Goal: Task Accomplishment & Management: Manage account settings

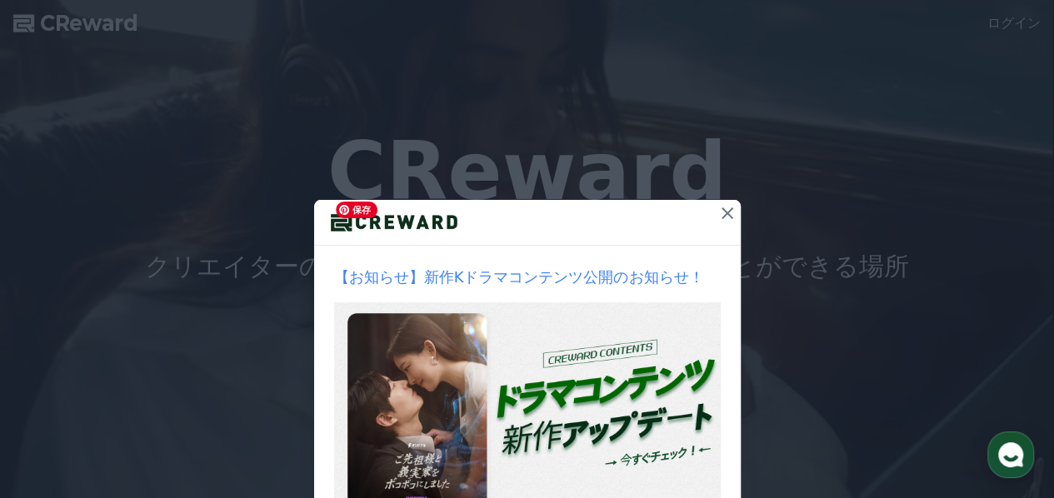
scroll to position [126, 0]
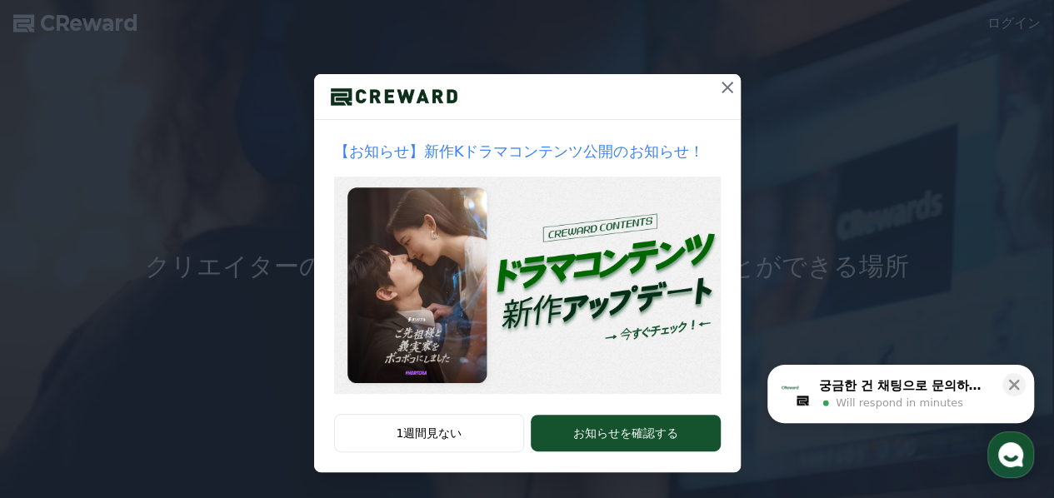
click at [721, 87] on icon at bounding box center [727, 87] width 20 height 20
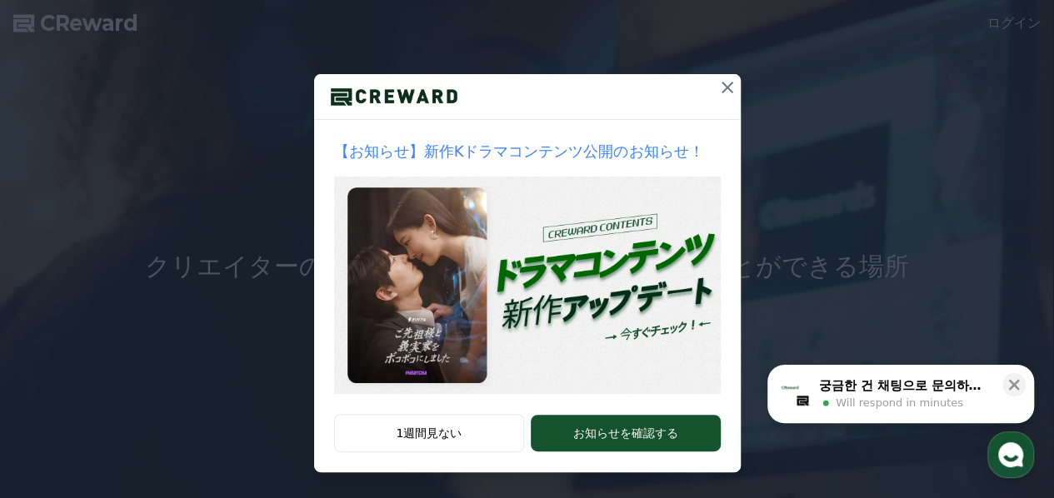
scroll to position [0, 0]
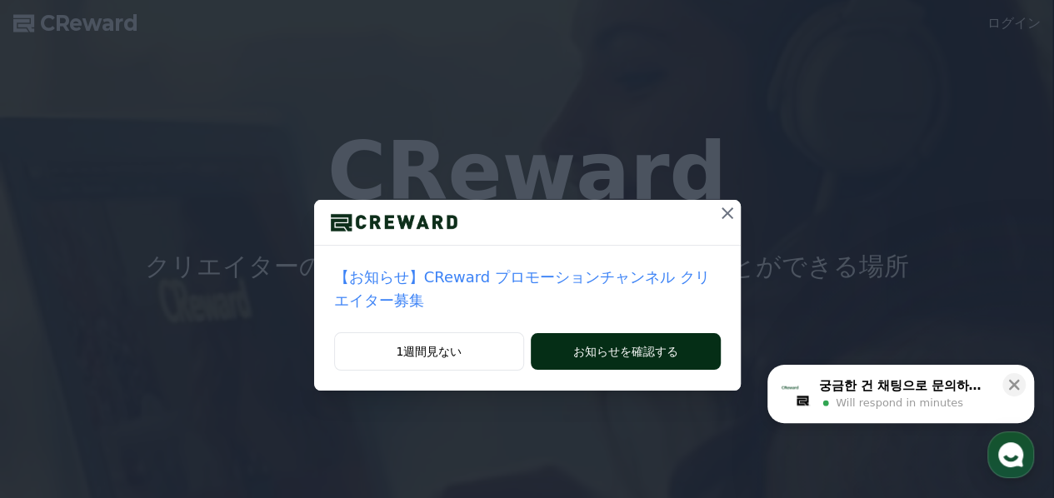
click at [661, 333] on button "お知らせを確認する" at bounding box center [625, 351] width 189 height 37
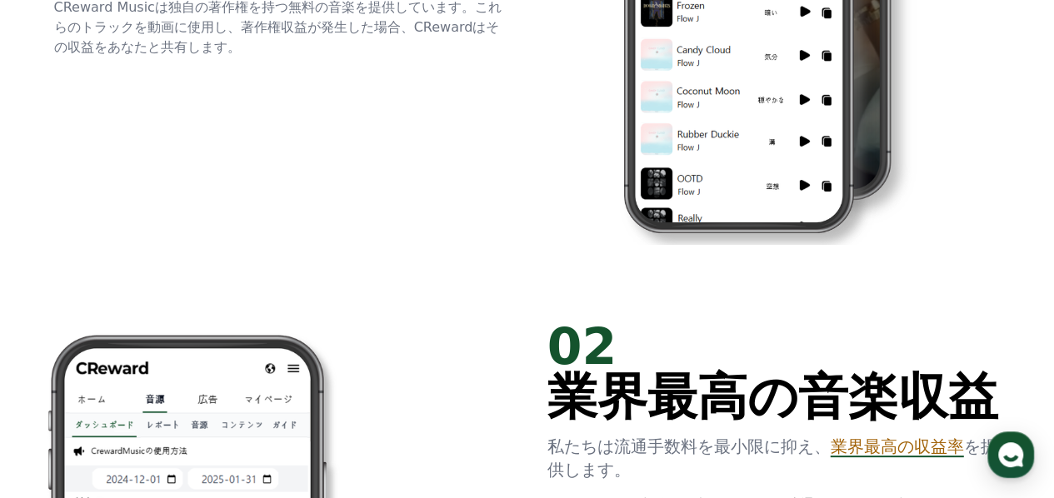
scroll to position [1000, 0]
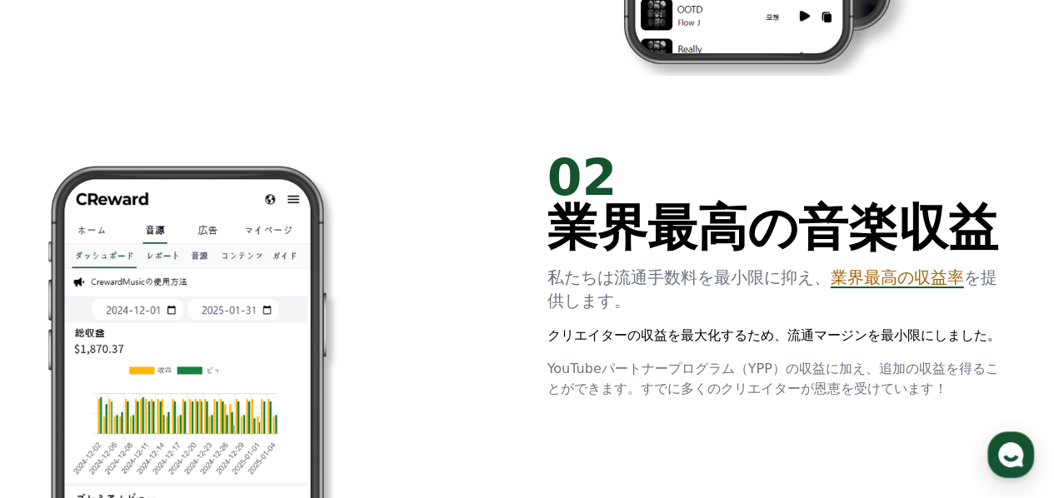
click at [533, 199] on div "02 業界最高の音楽収益 私たちは流通手数料を最小限に抑え、 業界最高の収益率 を提供します。 クリエイターの収益を最大化するため、流通マージンを最小限にしま…" at bounding box center [527, 439] width 1000 height 627
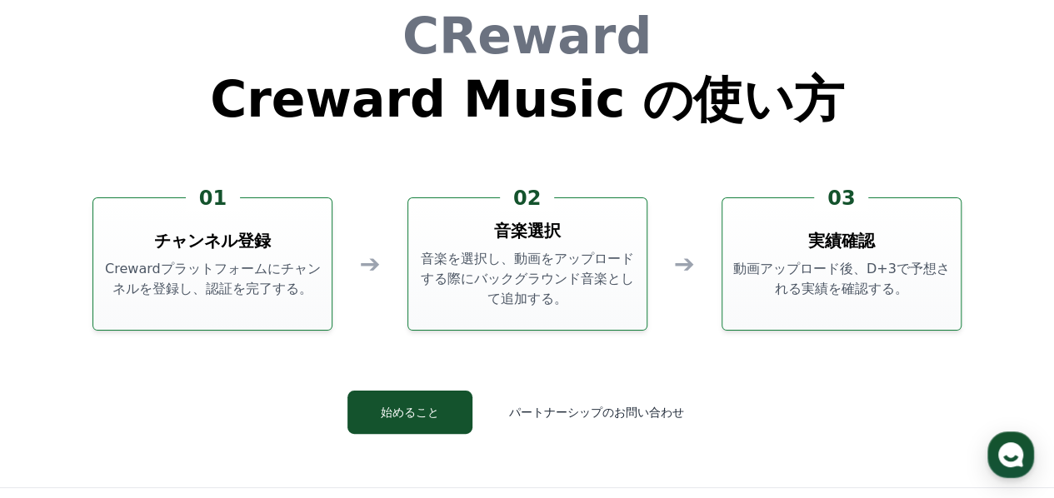
scroll to position [4342, 0]
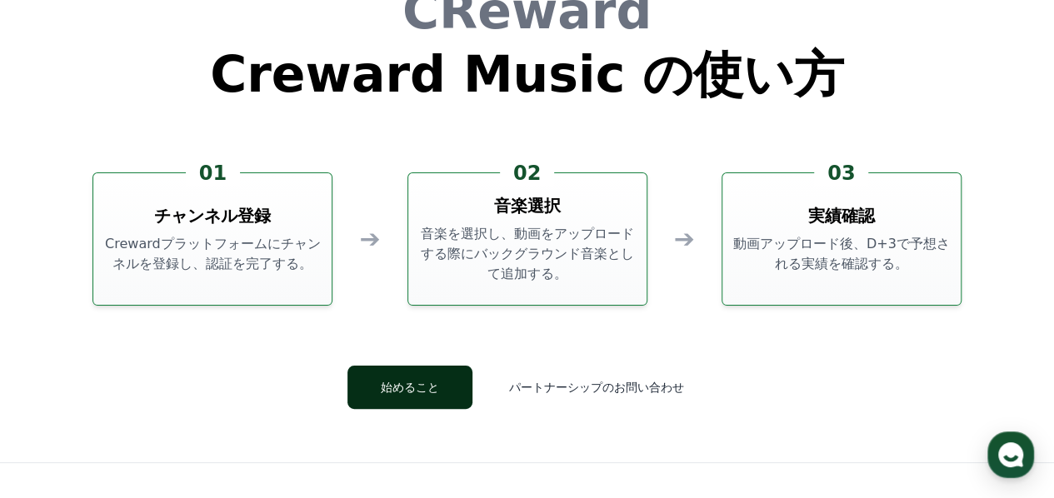
click at [441, 382] on button "始めること" at bounding box center [409, 387] width 125 height 43
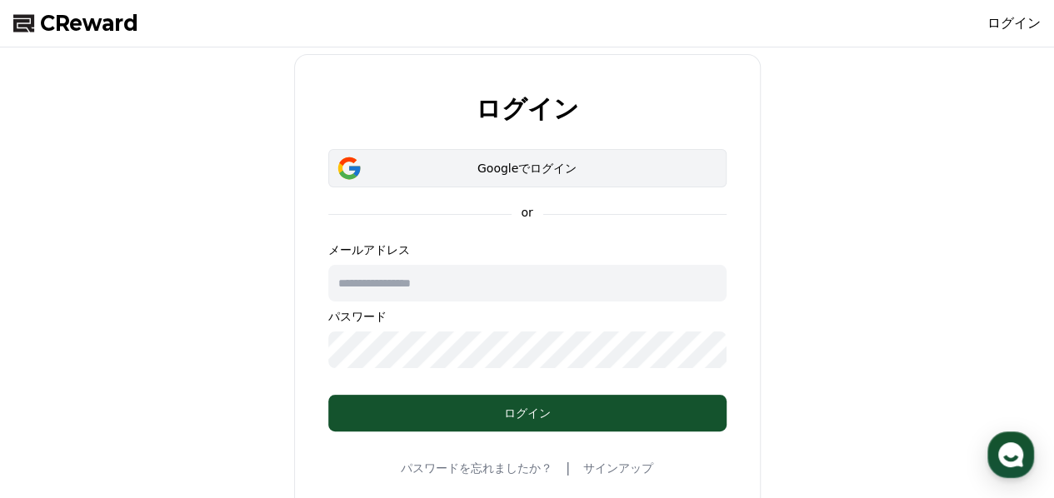
click at [451, 168] on div "Googleでログイン" at bounding box center [527, 168] width 350 height 17
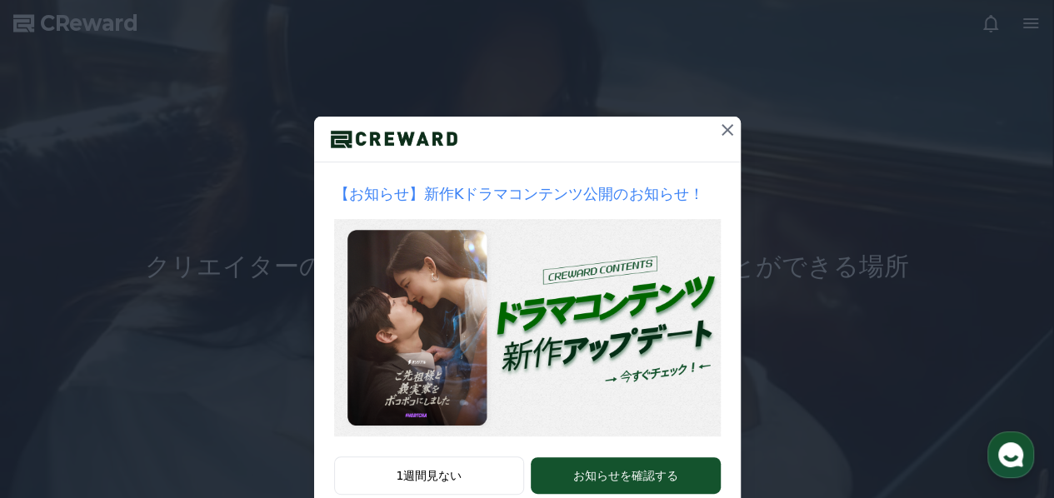
scroll to position [126, 0]
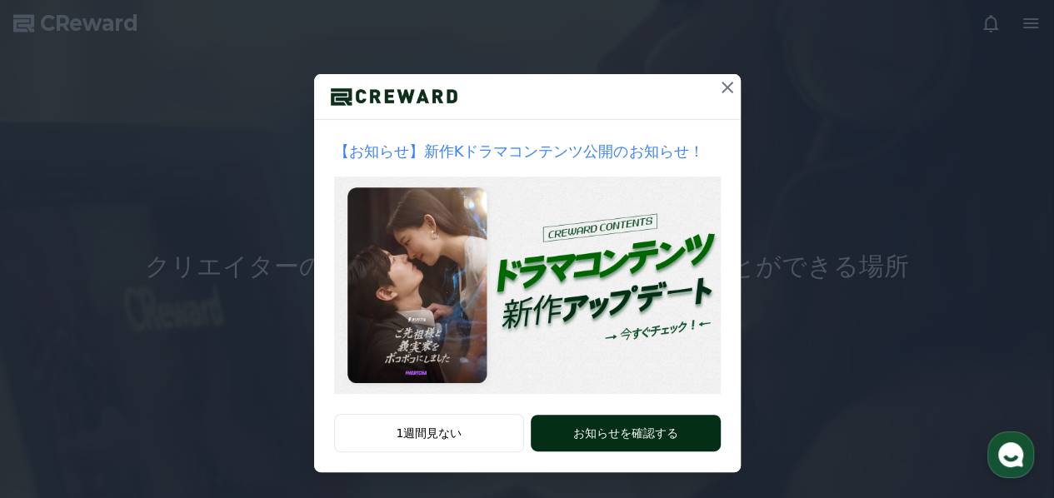
click at [706, 427] on div "1週間見ない お知らせを確認する" at bounding box center [527, 443] width 427 height 58
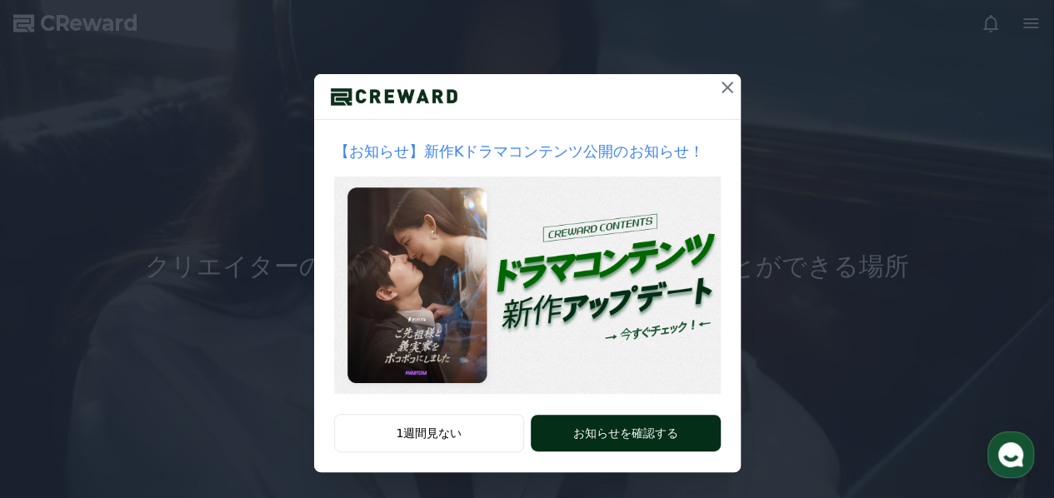
click at [637, 436] on button "お知らせを確認する" at bounding box center [625, 433] width 189 height 37
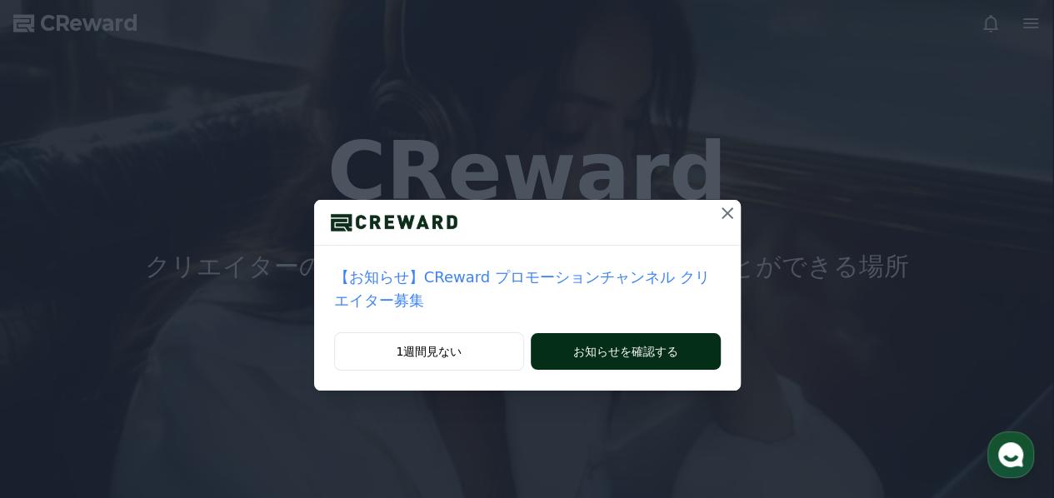
scroll to position [0, 0]
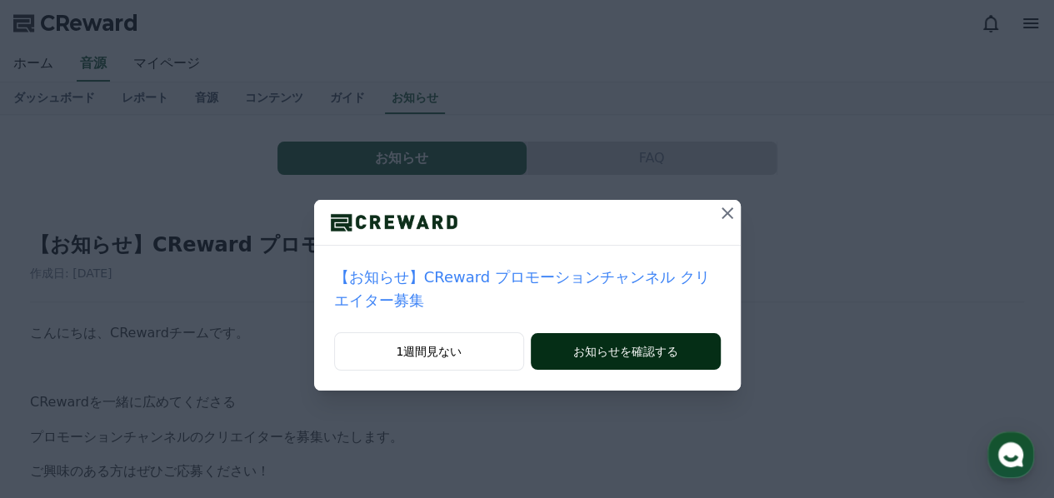
click at [626, 333] on button "お知らせを確認する" at bounding box center [625, 351] width 189 height 37
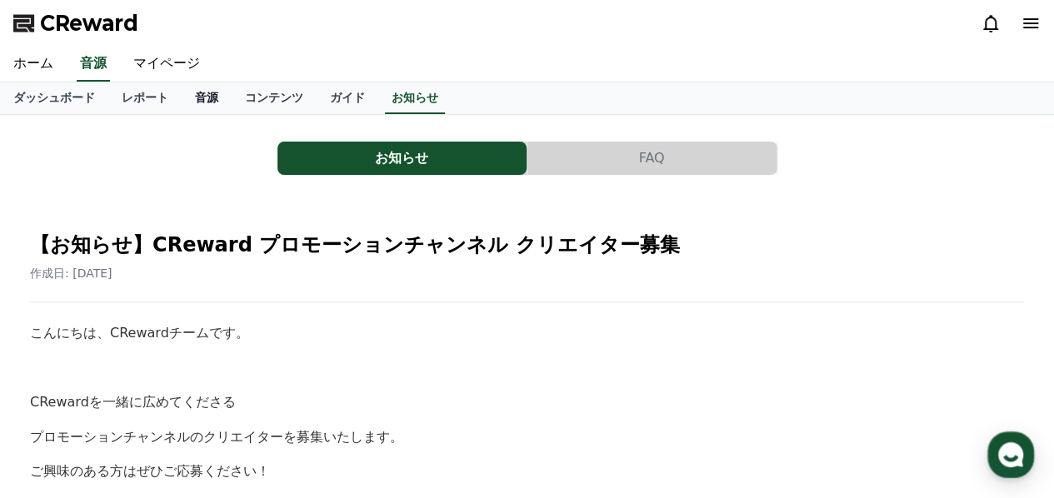
click at [182, 100] on link "音源" at bounding box center [207, 98] width 50 height 32
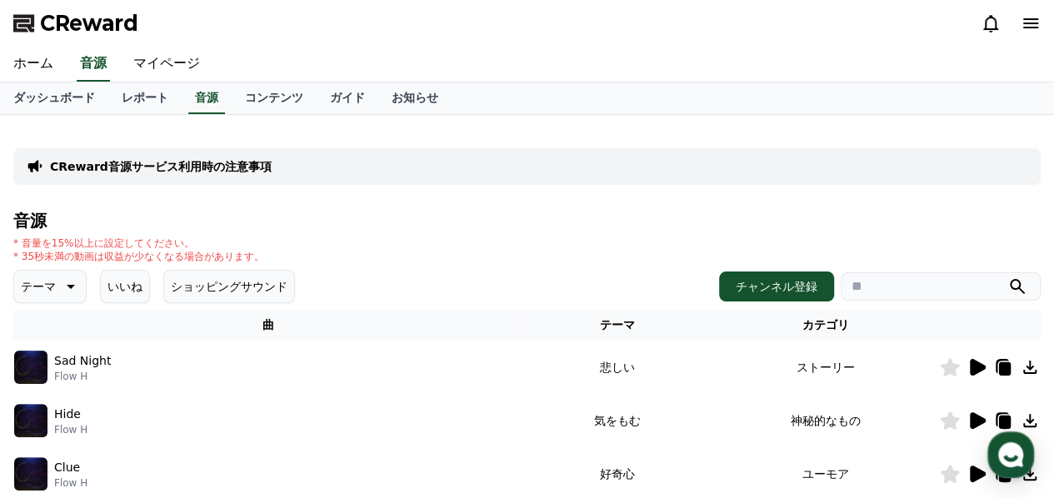
click at [172, 166] on p "CReward音源サービス利用時の注意事項" at bounding box center [161, 166] width 222 height 17
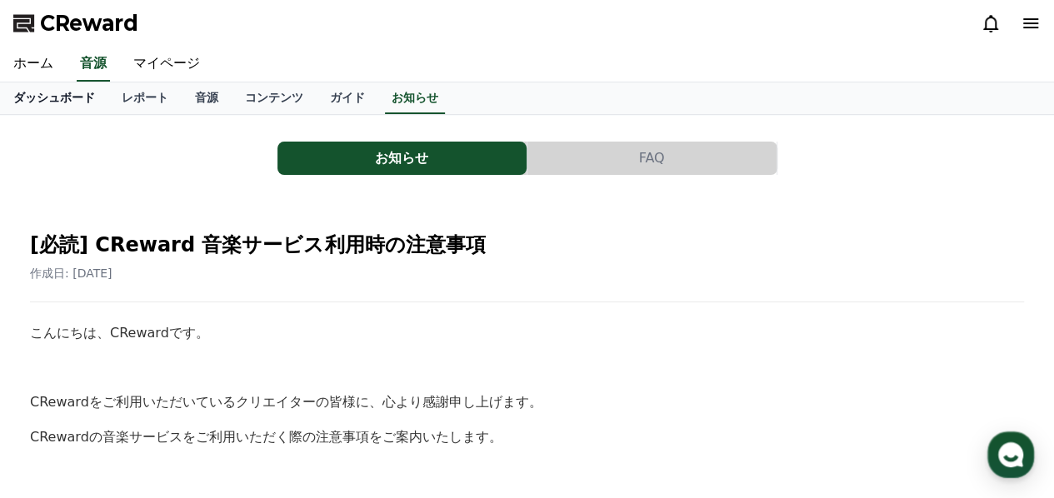
click at [26, 61] on link "ホーム" at bounding box center [33, 64] width 67 height 35
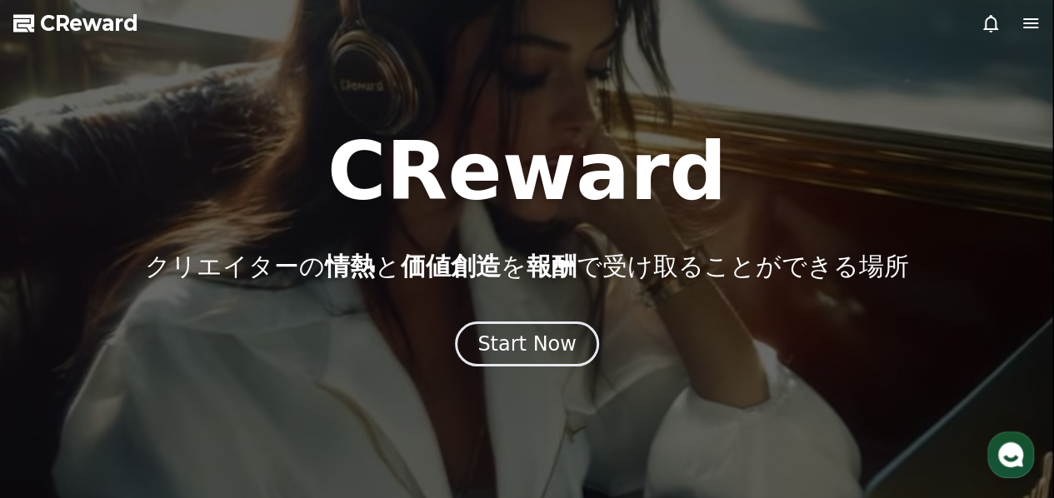
drag, startPoint x: 1040, startPoint y: 16, endPoint x: 1034, endPoint y: 31, distance: 16.4
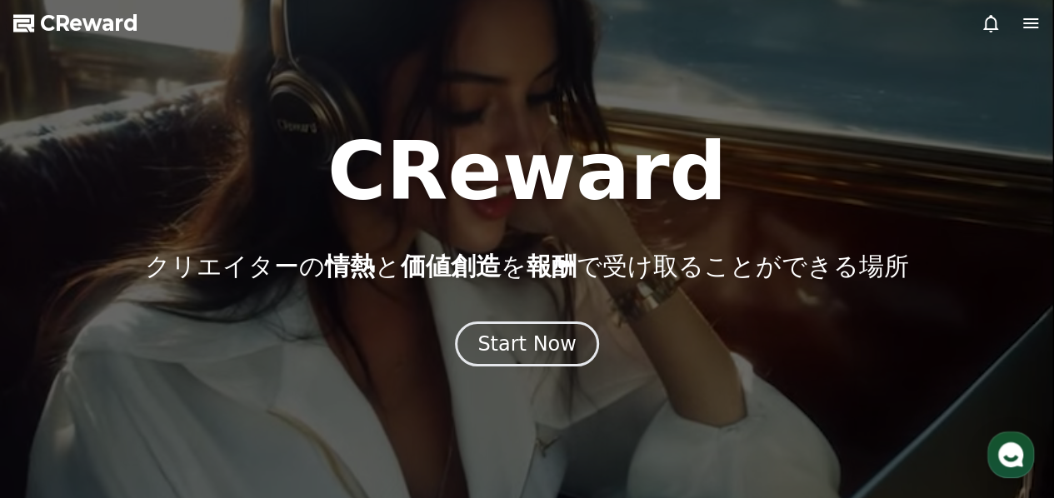
click at [1041, 16] on div at bounding box center [527, 249] width 1054 height 498
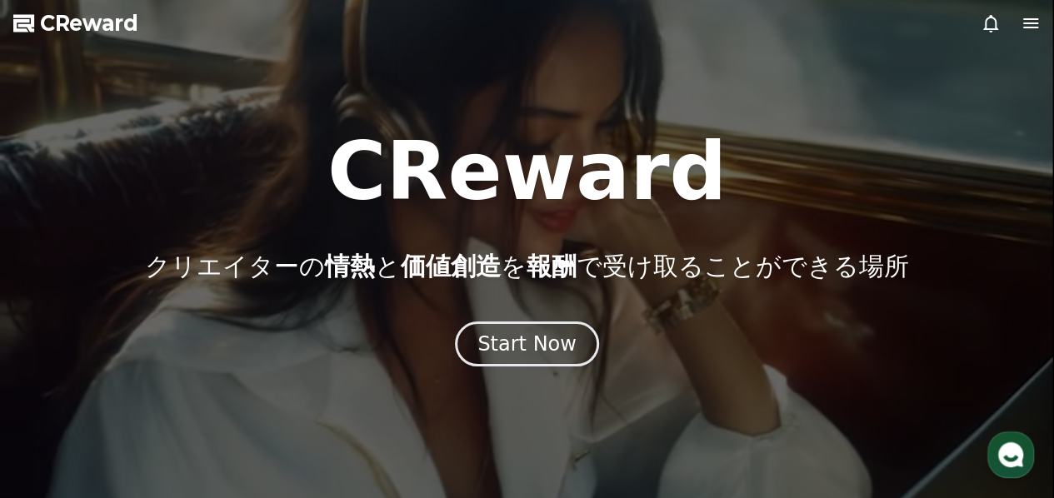
click at [1033, 32] on icon at bounding box center [1030, 23] width 20 height 20
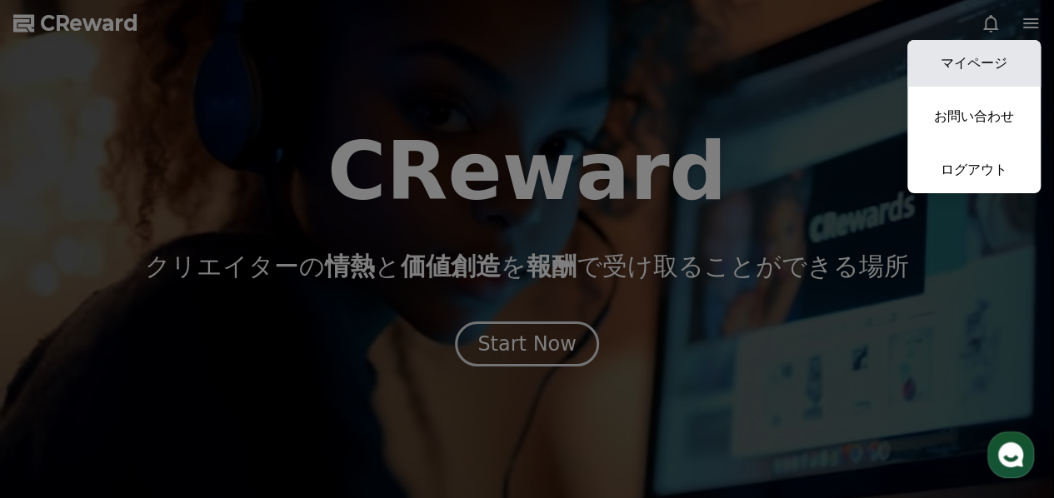
click at [1008, 67] on link "マイページ" at bounding box center [973, 63] width 133 height 47
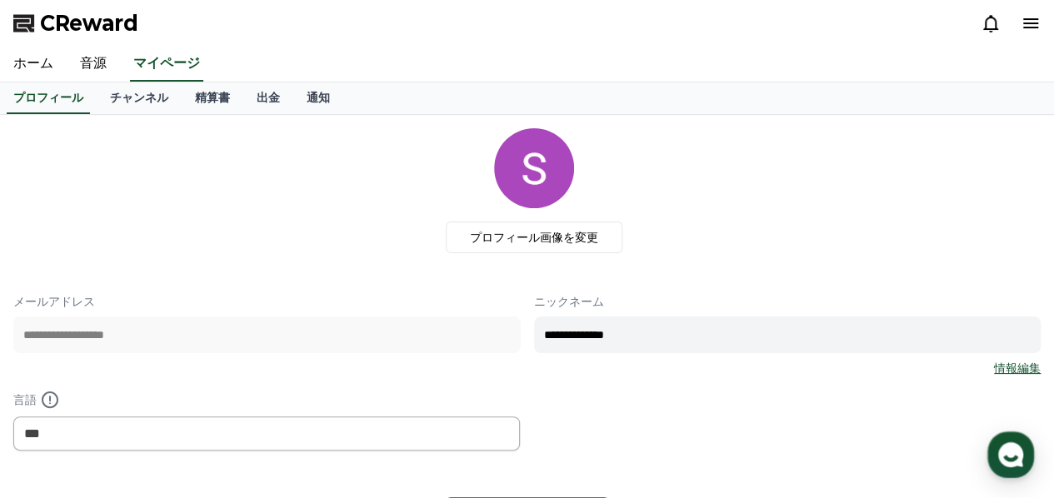
click at [725, 337] on input "**********" at bounding box center [787, 335] width 507 height 37
type input "*"
type input "*****"
click at [640, 405] on div "**********" at bounding box center [526, 371] width 1027 height 157
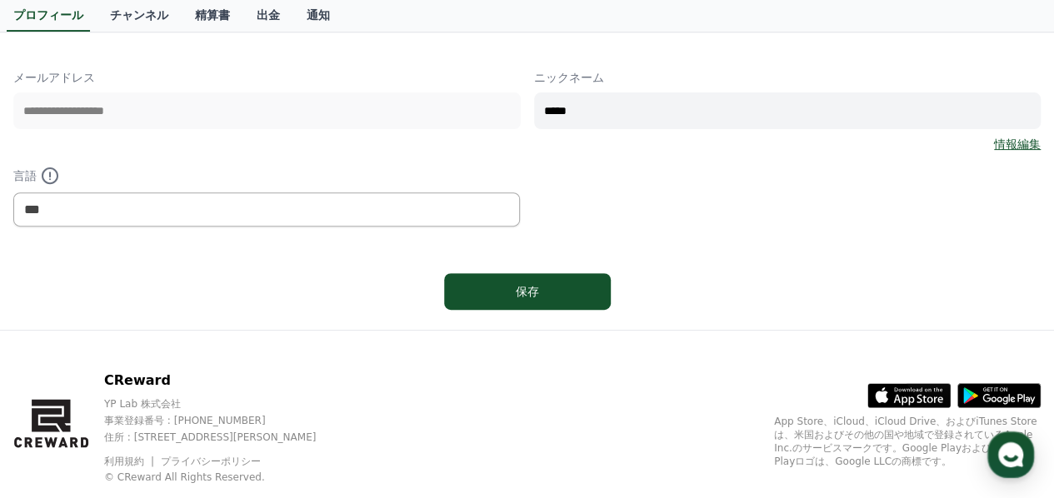
scroll to position [250, 0]
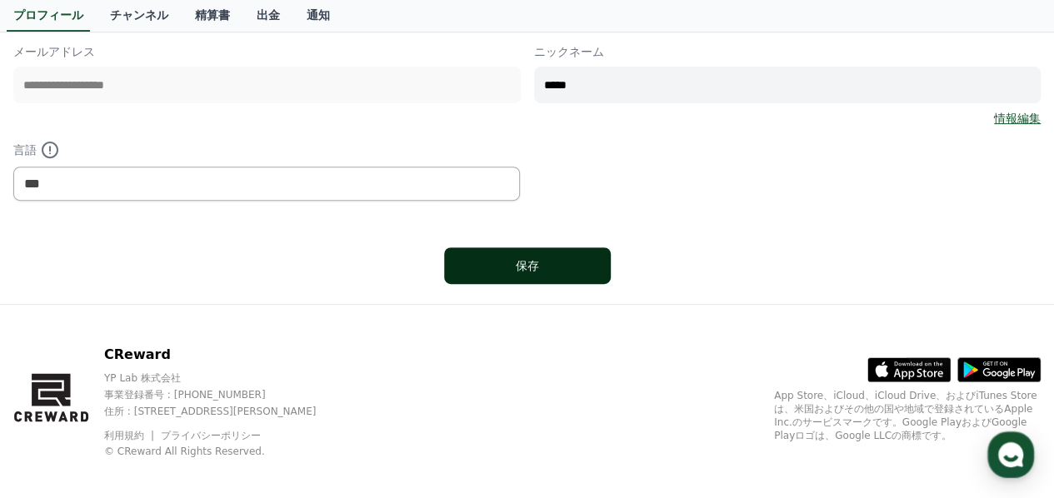
click at [548, 264] on div "保存" at bounding box center [527, 265] width 100 height 17
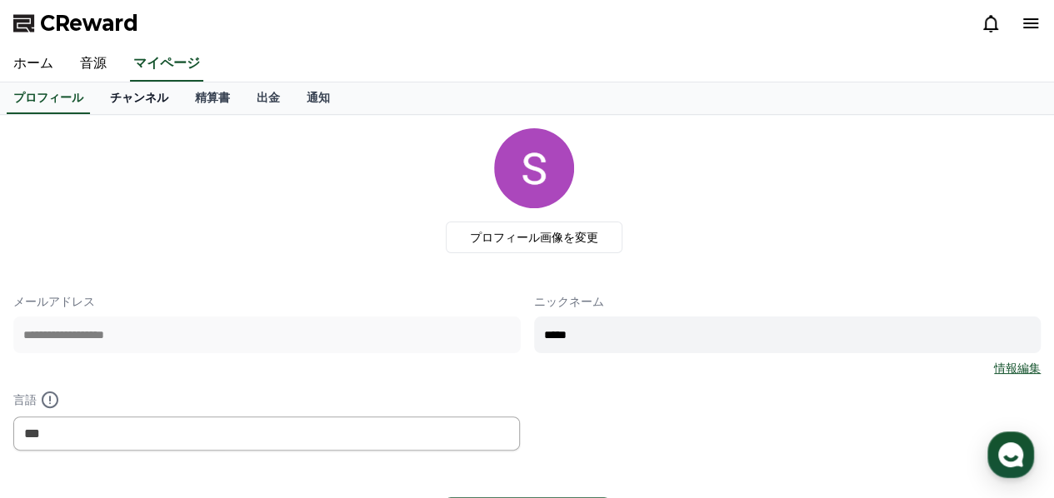
click at [104, 102] on link "チャンネル" at bounding box center [139, 98] width 85 height 32
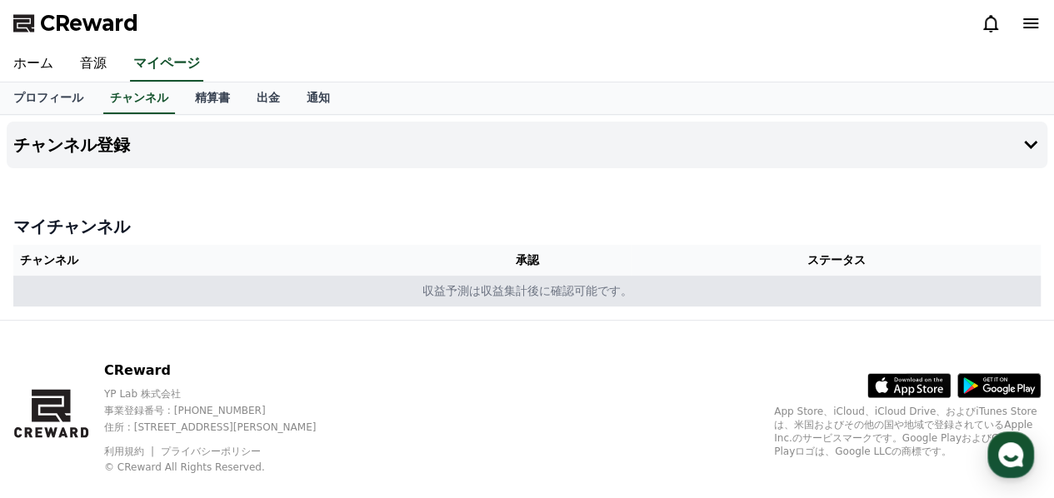
click at [496, 291] on td "収益予測は収益集計後に確認可能です。" at bounding box center [526, 291] width 1027 height 31
click at [390, 287] on td "収益予測は収益集計後に確認可能です。" at bounding box center [526, 291] width 1027 height 31
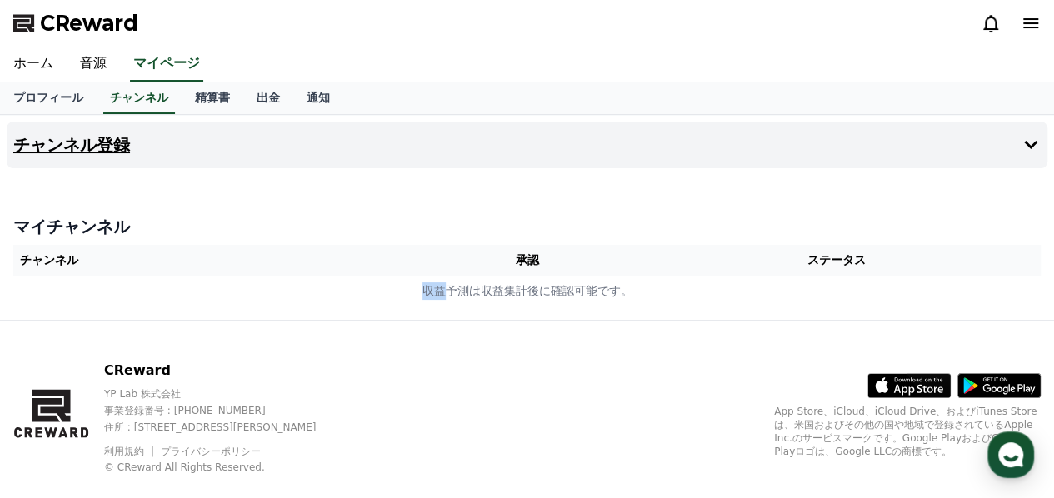
click at [1024, 142] on icon at bounding box center [1030, 145] width 13 height 8
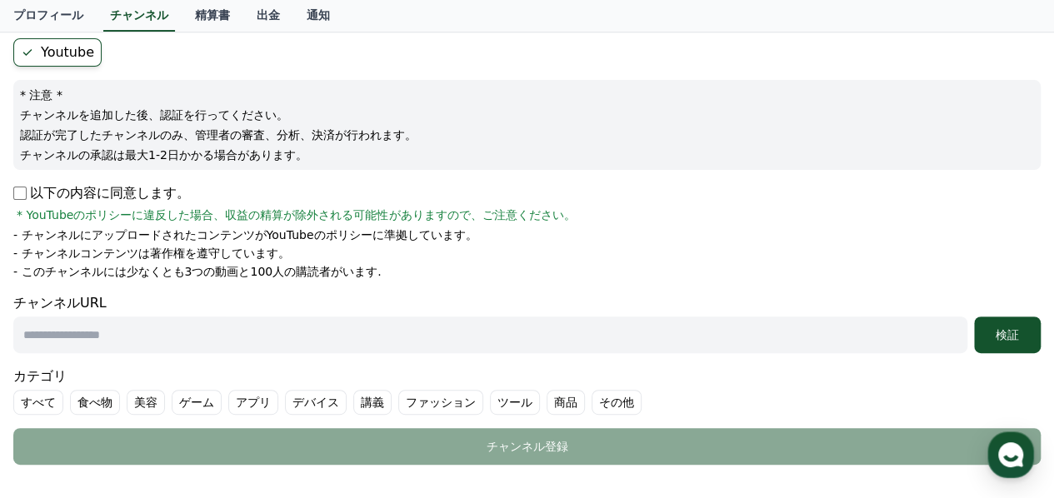
scroll to position [167, 0]
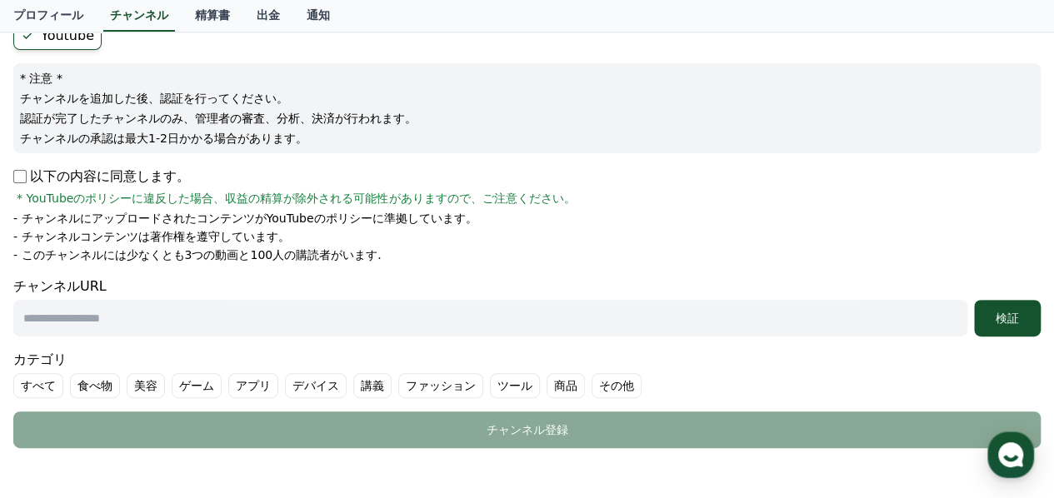
click at [591, 382] on label "その他" at bounding box center [616, 385] width 50 height 25
click at [240, 311] on input "text" at bounding box center [490, 318] width 954 height 37
paste input "**********"
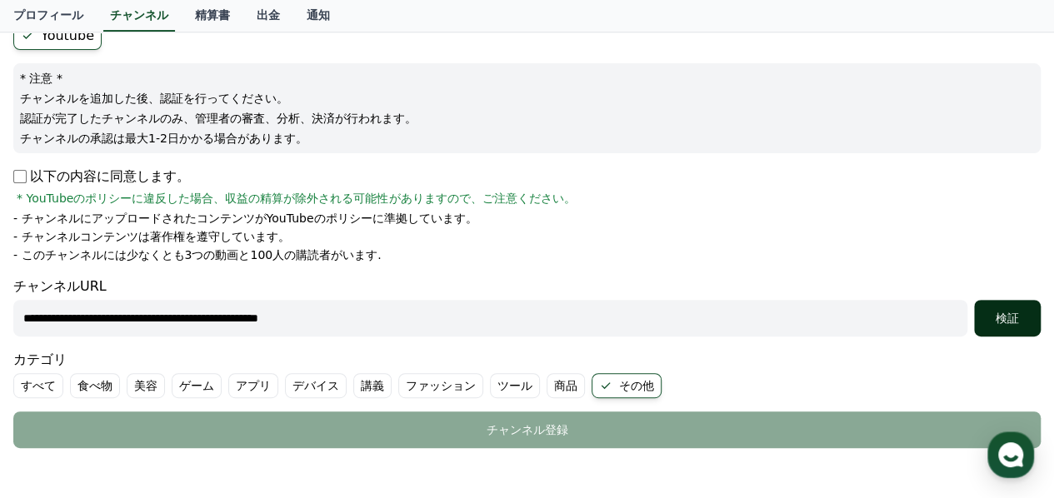
type input "**********"
click at [1001, 321] on div "検証" at bounding box center [1006, 318] width 53 height 17
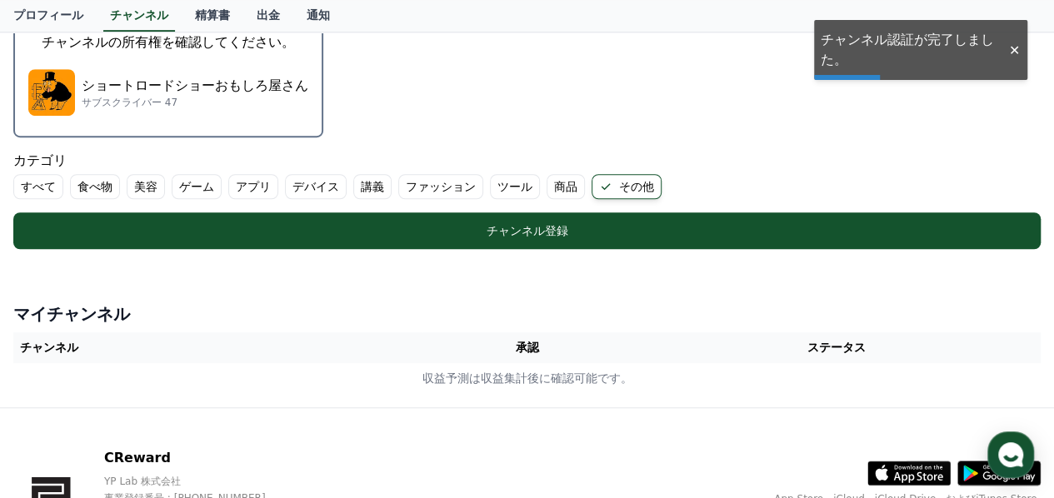
scroll to position [500, 0]
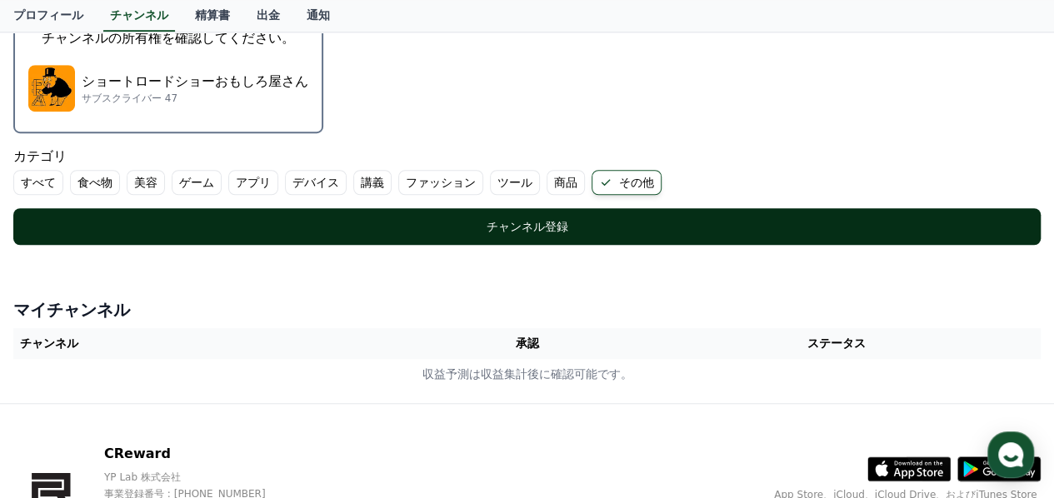
click at [531, 226] on div "チャンネル登録" at bounding box center [527, 226] width 960 height 17
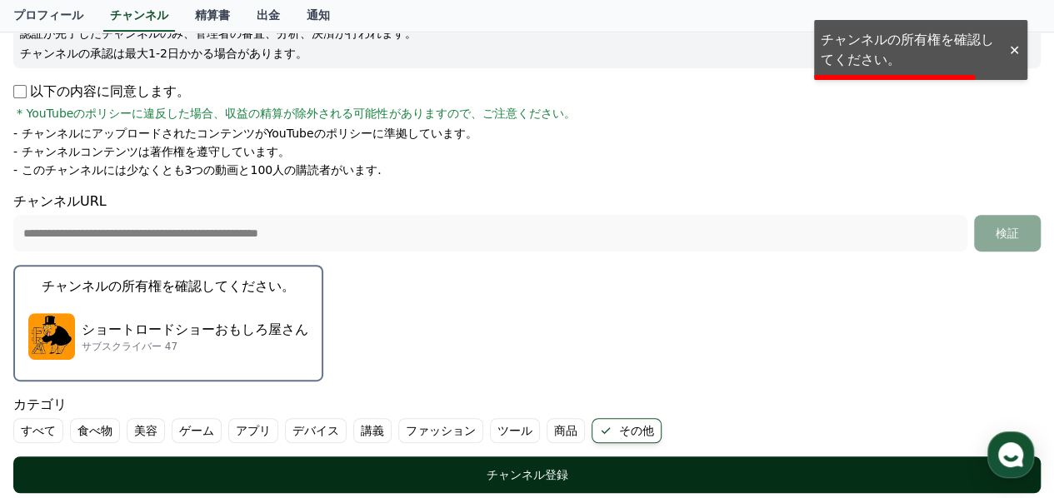
scroll to position [250, 0]
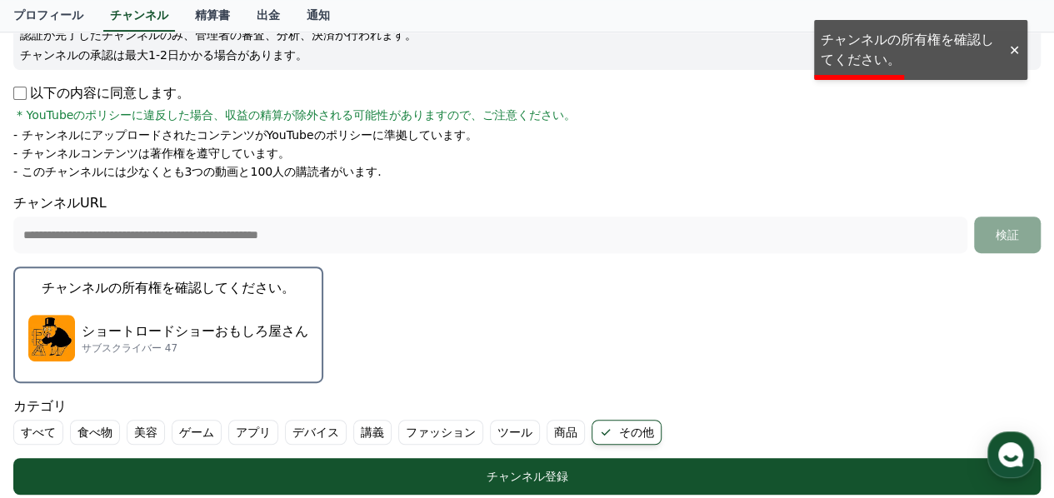
click at [205, 342] on p "サブスクライバー 47" at bounding box center [195, 348] width 227 height 13
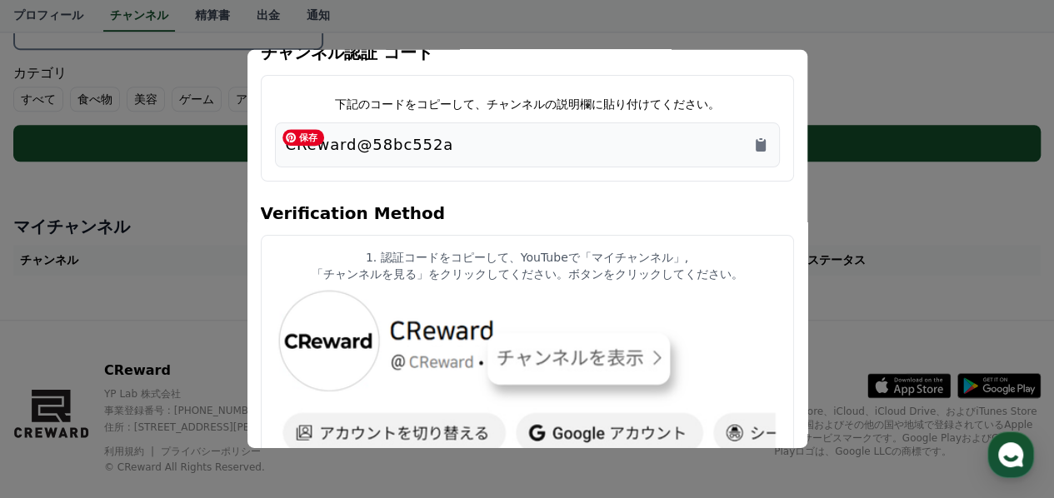
scroll to position [0, 0]
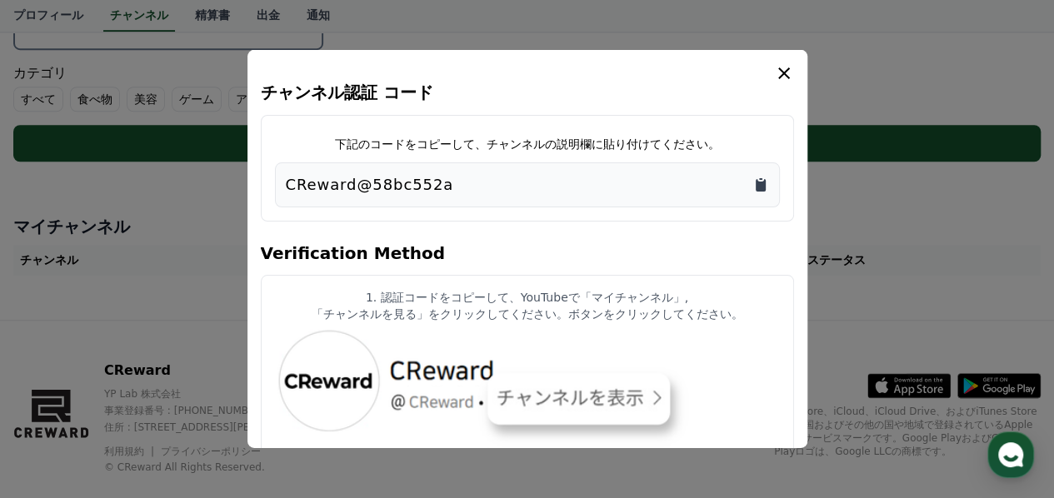
click at [759, 186] on icon "Copy to clipboard" at bounding box center [761, 185] width 10 height 12
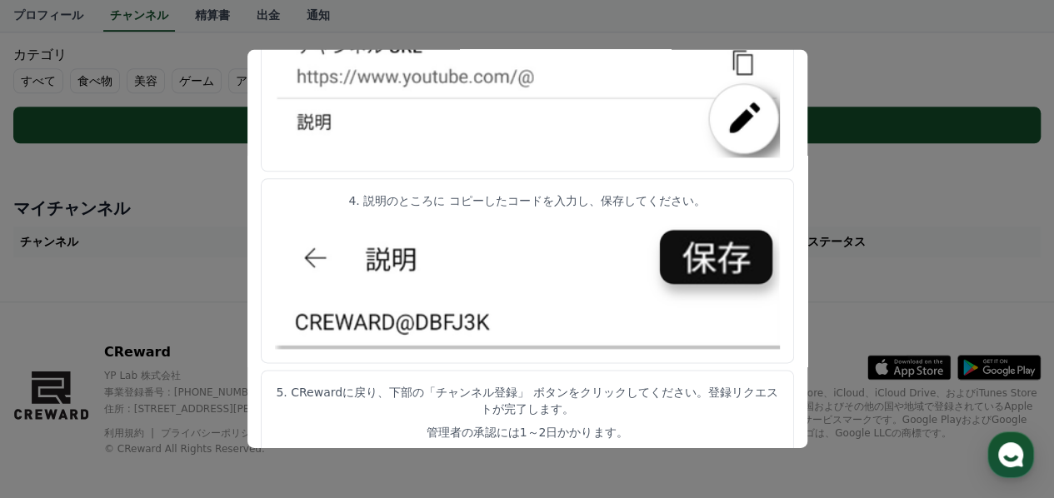
scroll to position [610, 0]
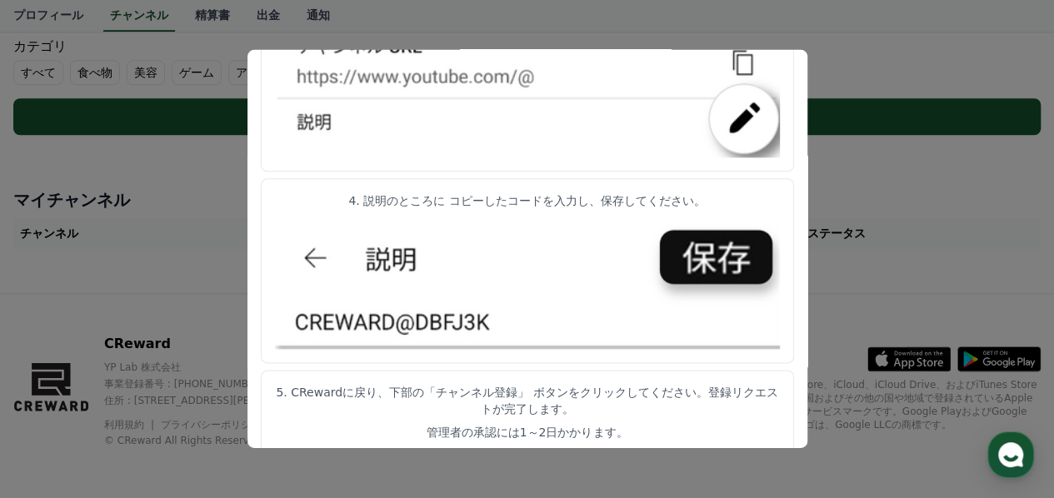
click at [890, 234] on button "close modal" at bounding box center [527, 249] width 1054 height 498
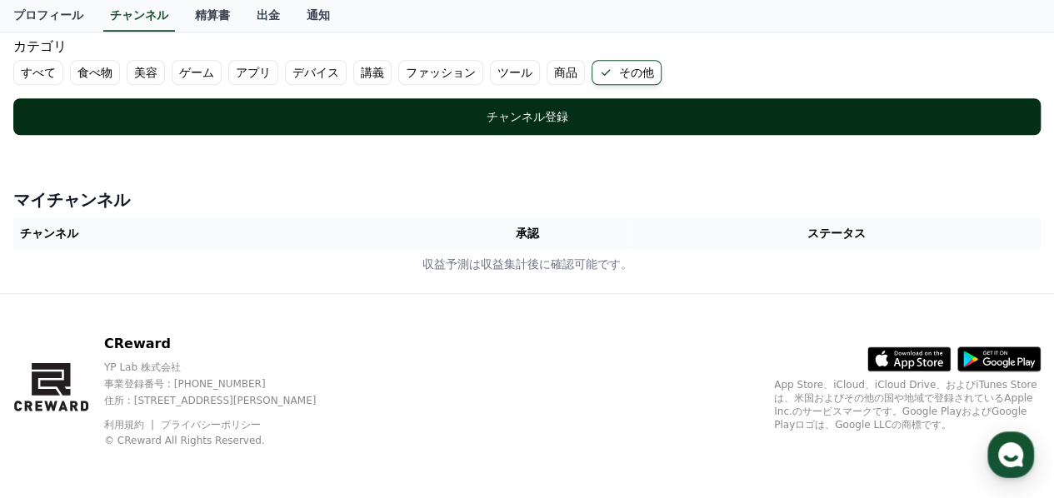
click at [566, 115] on div "チャンネル登録" at bounding box center [527, 116] width 960 height 17
